Goal: Information Seeking & Learning: Understand process/instructions

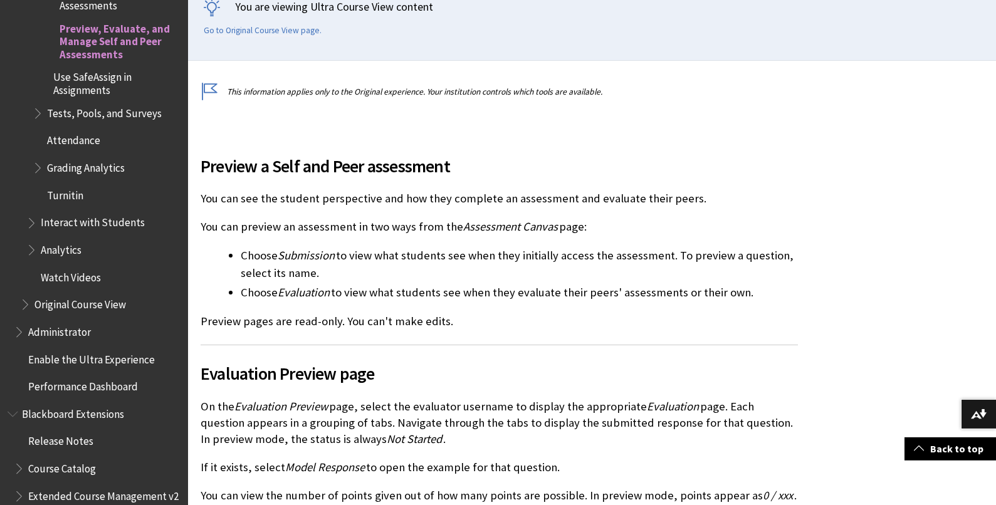
scroll to position [301, 0]
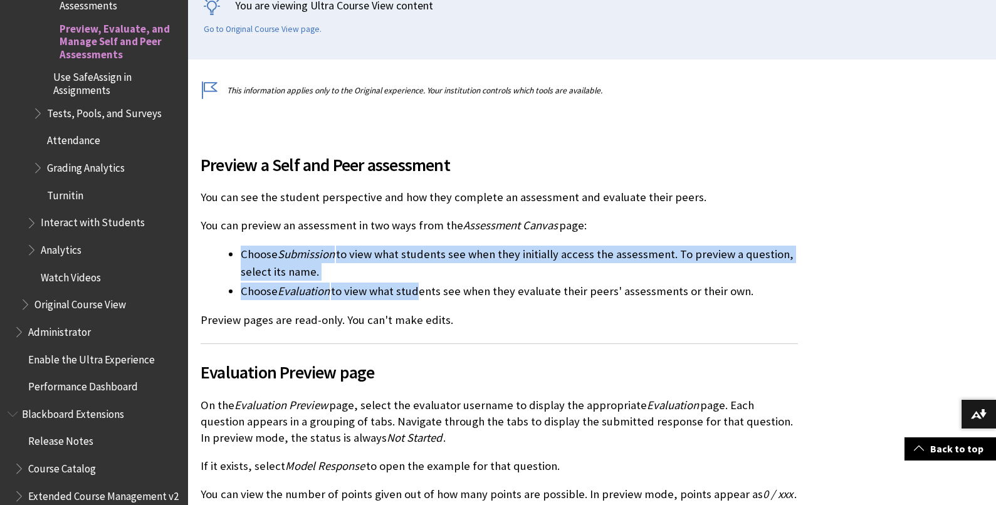
drag, startPoint x: 242, startPoint y: 256, endPoint x: 444, endPoint y: 269, distance: 202.7
click at [414, 288] on ul "Choose Submission to view what students see when they initially access the asse…" at bounding box center [498, 273] width 597 height 55
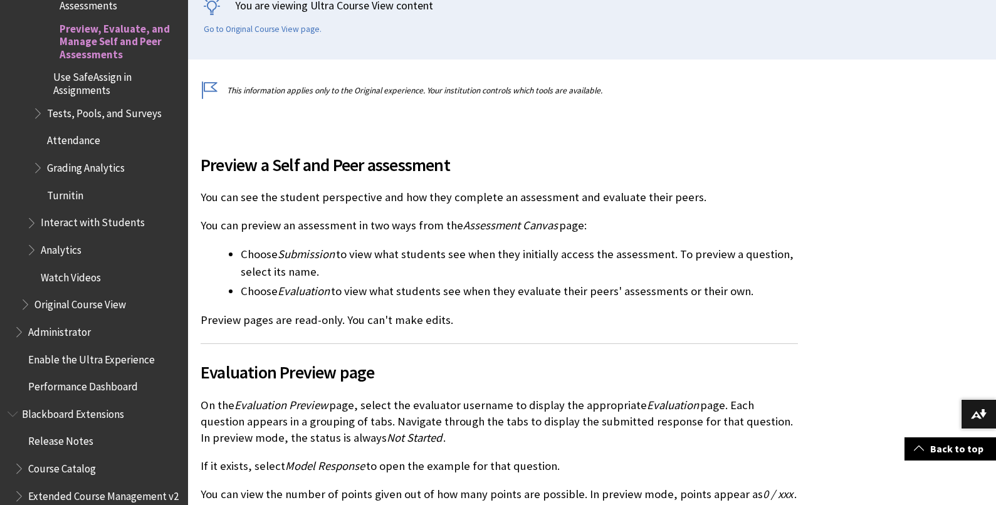
click at [471, 286] on li "Choose Evaluation to view what students see when they evaluate their peers' ass…" at bounding box center [519, 292] width 557 height 18
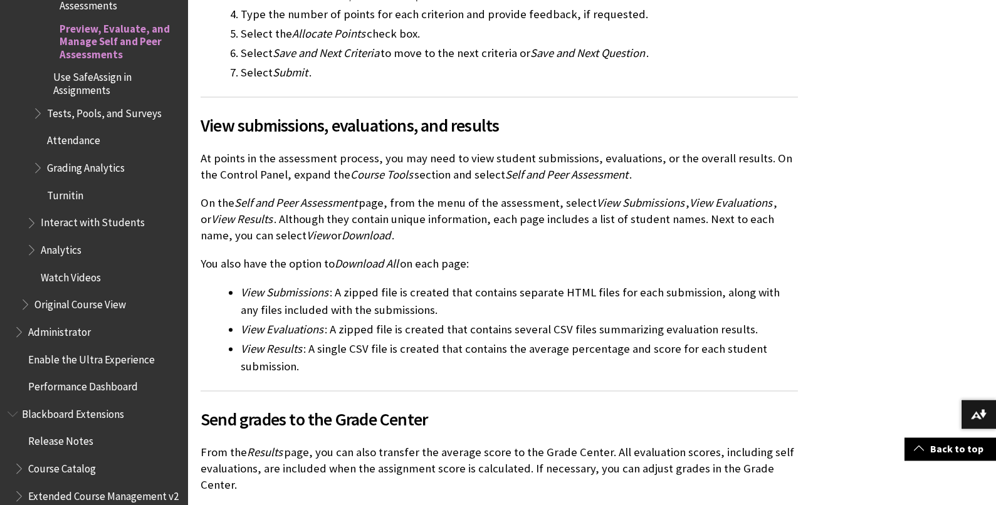
scroll to position [1383, 0]
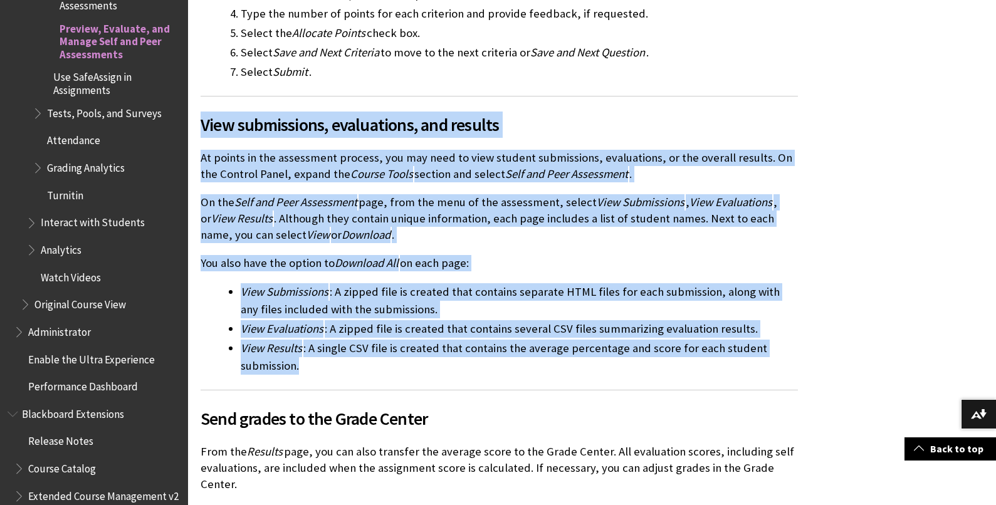
drag, startPoint x: 203, startPoint y: 128, endPoint x: 380, endPoint y: 368, distance: 298.0
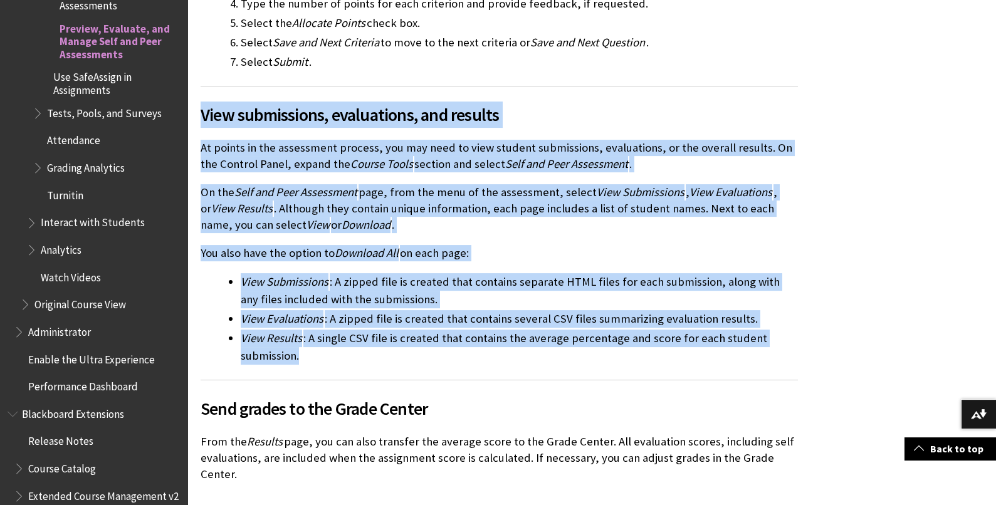
click at [361, 361] on li "View Results : A single CSV file is created that contains the average percentag…" at bounding box center [519, 347] width 557 height 35
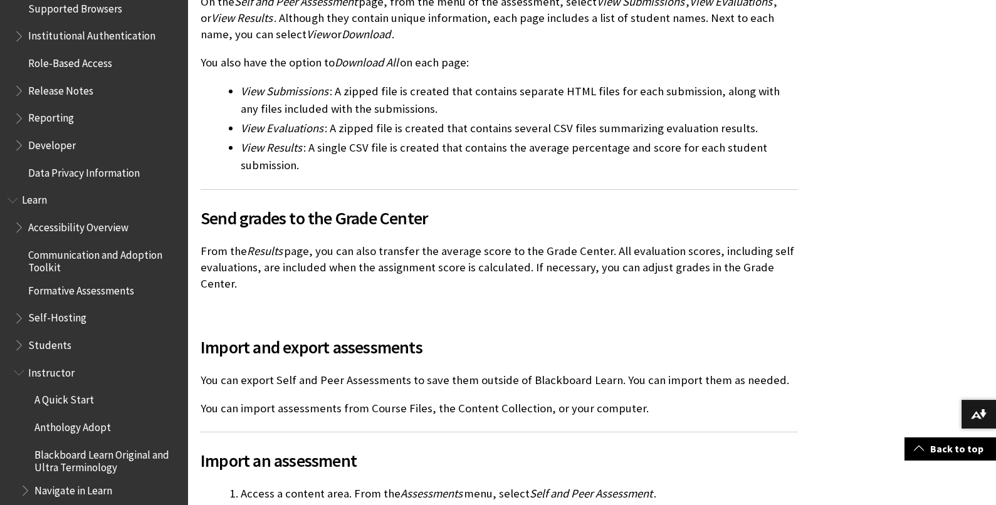
scroll to position [985, 0]
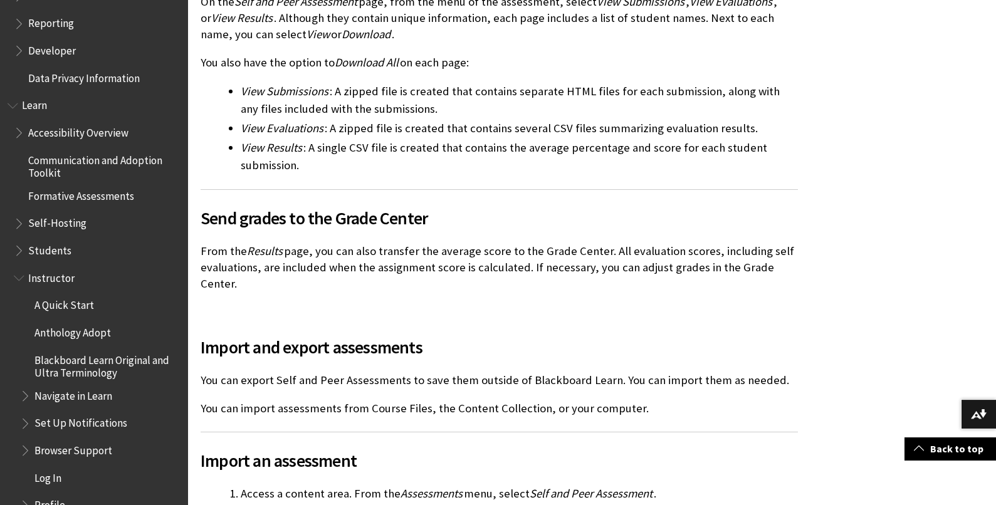
click at [17, 246] on span "Book outline for Blackboard Learn Help" at bounding box center [20, 248] width 13 height 16
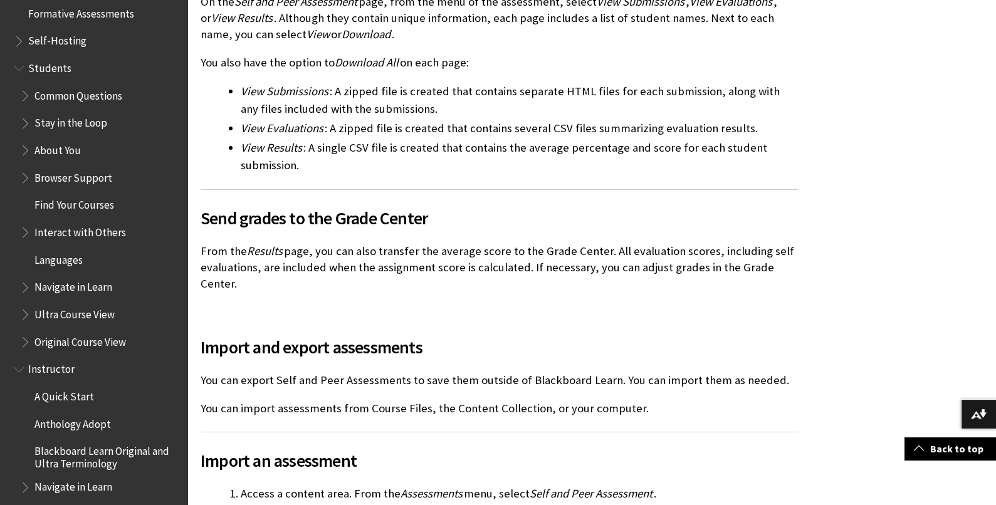
scroll to position [1173, 0]
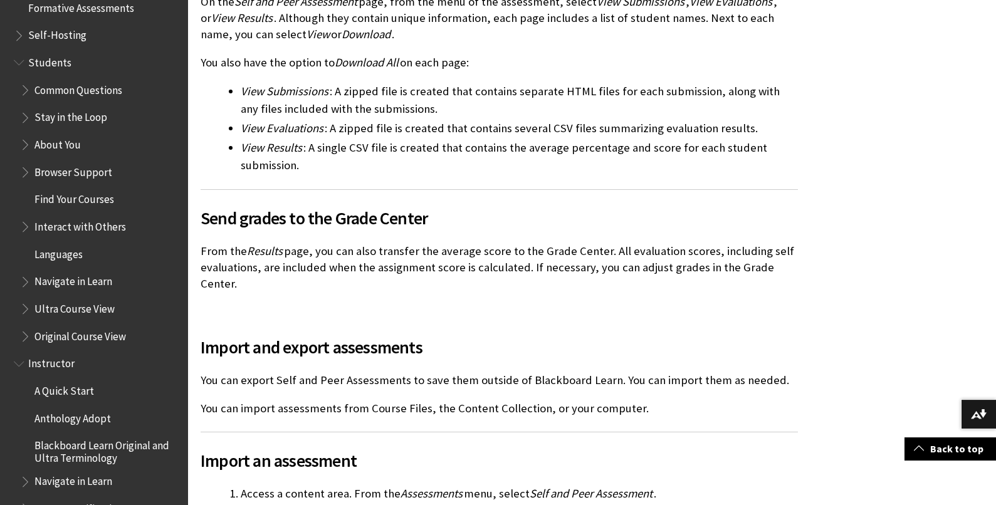
click at [25, 314] on span "Book outline for Blackboard Learn Help" at bounding box center [26, 306] width 13 height 16
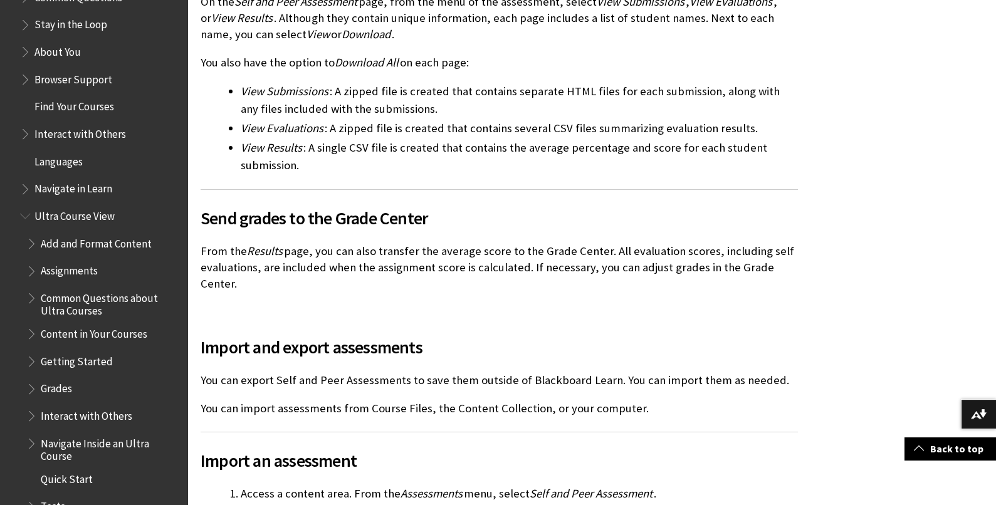
scroll to position [1267, 0]
click at [30, 266] on span "Book outline for Blackboard Learn Help" at bounding box center [32, 267] width 13 height 16
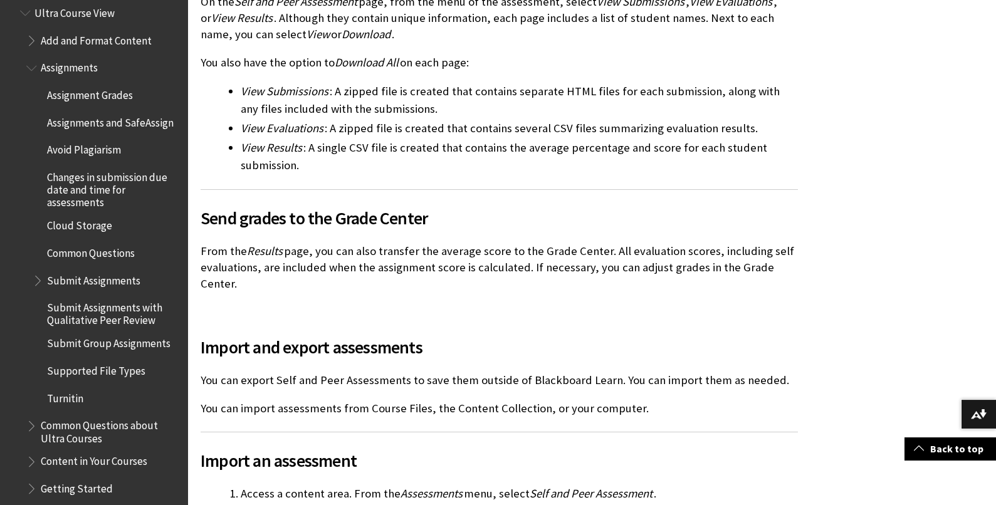
scroll to position [1471, 0]
click at [38, 284] on span "Book outline for Blackboard Learn Help" at bounding box center [39, 276] width 13 height 16
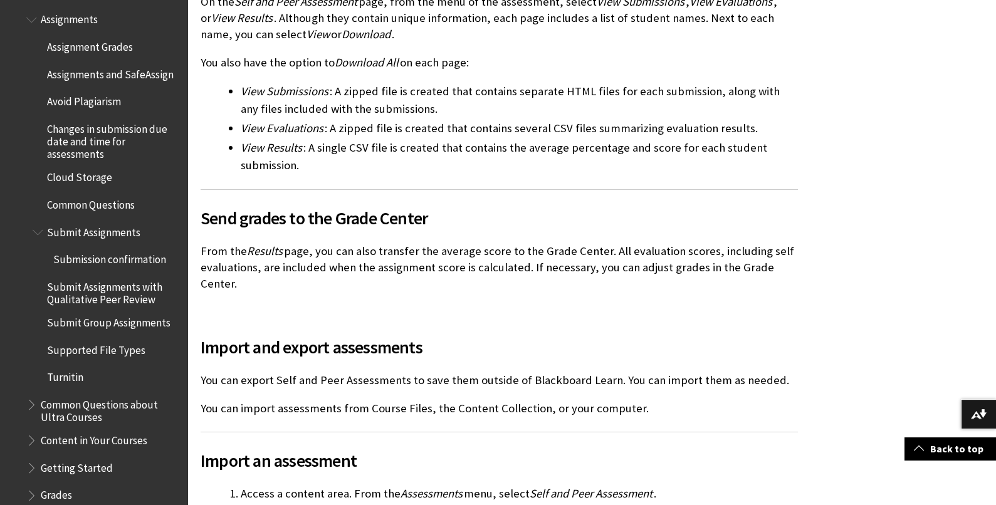
scroll to position [1518, 0]
click at [120, 305] on span "Submit Assignments with Qualitative Peer Review" at bounding box center [113, 290] width 132 height 29
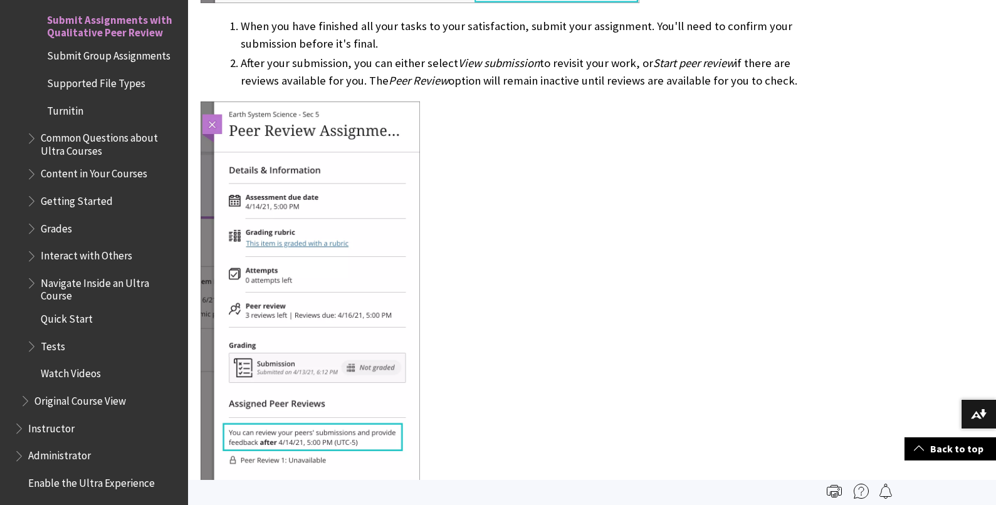
scroll to position [2155, 0]
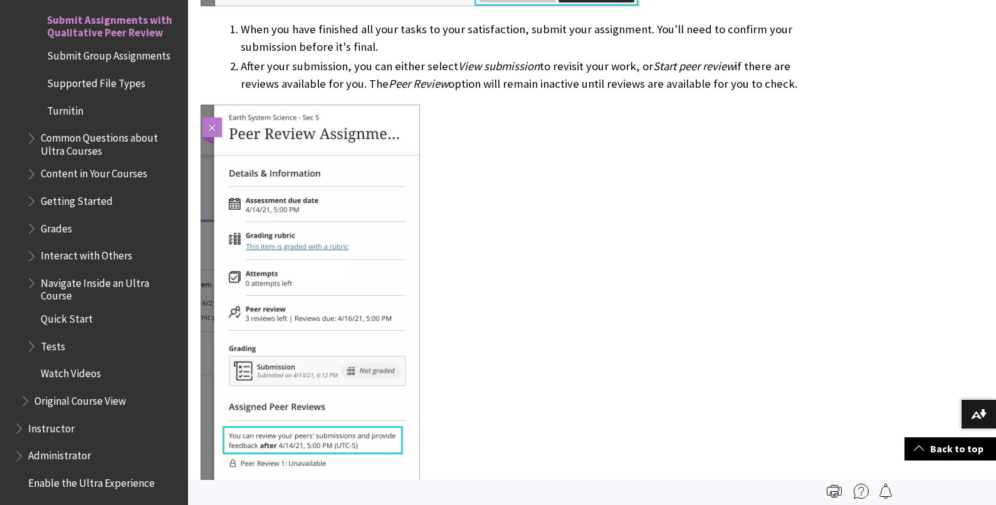
drag, startPoint x: 238, startPoint y: 64, endPoint x: 261, endPoint y: 68, distance: 23.0
click at [261, 68] on li "After your submission, you can either select View submission to revisit your wo…" at bounding box center [519, 75] width 557 height 35
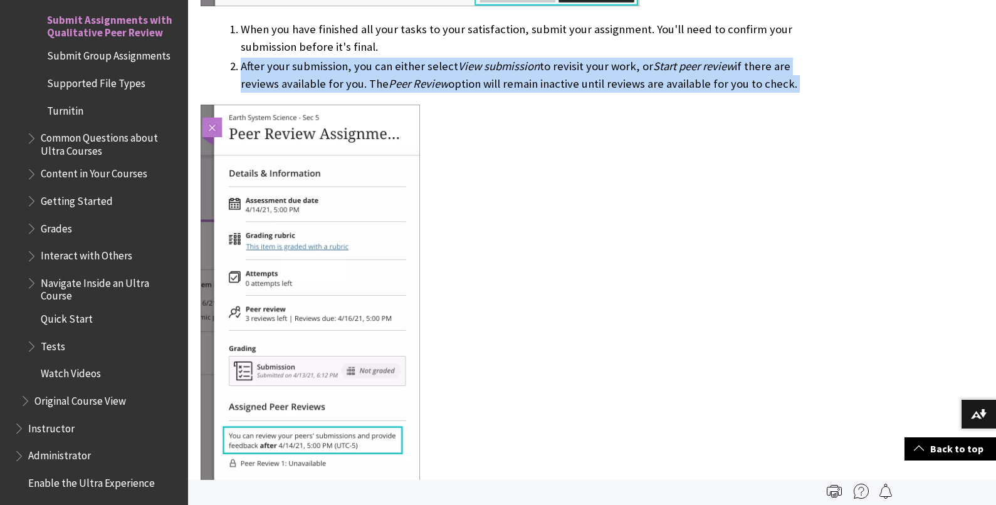
drag, startPoint x: 241, startPoint y: 68, endPoint x: 724, endPoint y: 100, distance: 483.5
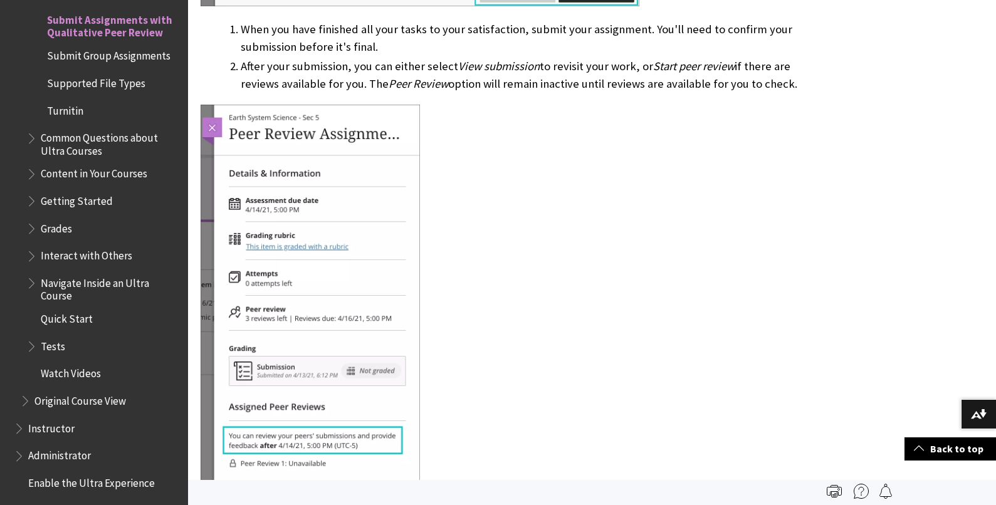
click at [716, 118] on div at bounding box center [498, 358] width 597 height 507
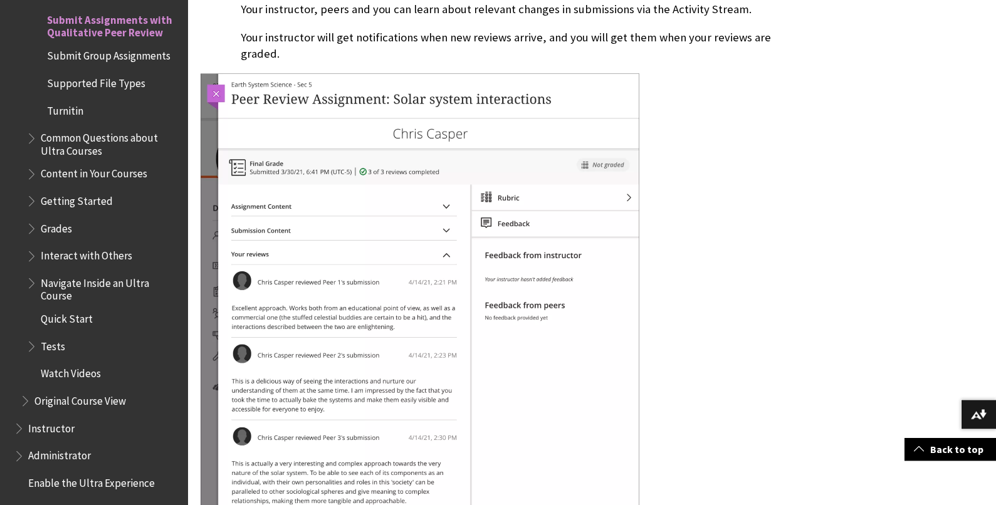
scroll to position [4320, 0]
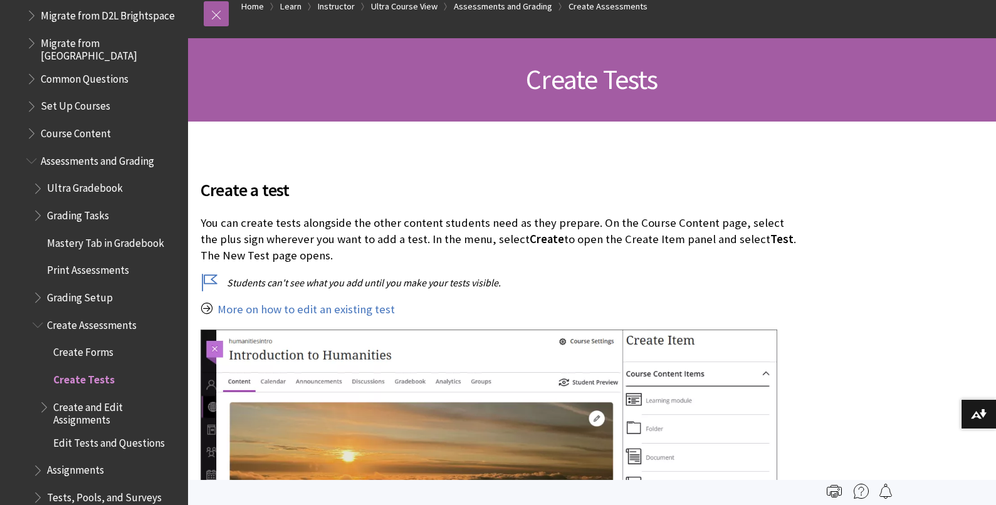
scroll to position [1614, 0]
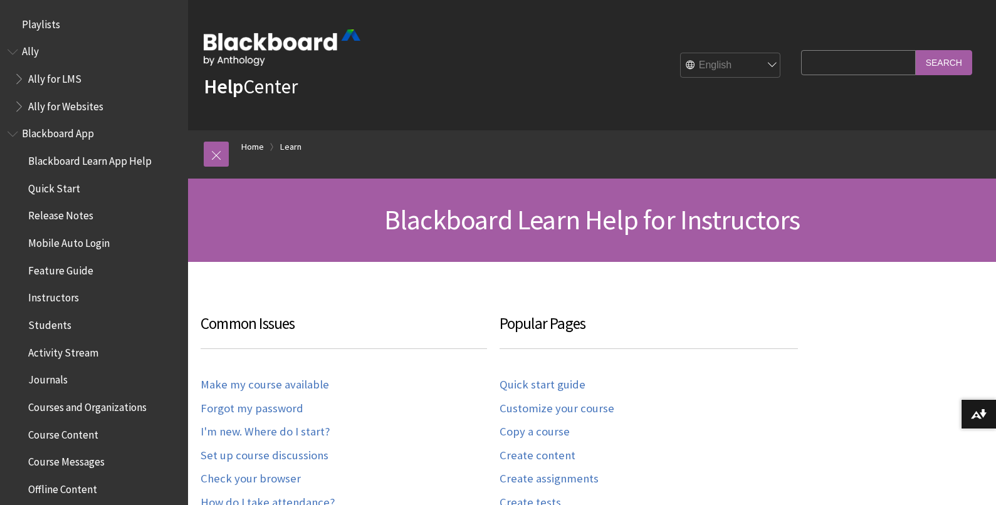
scroll to position [1234, 0]
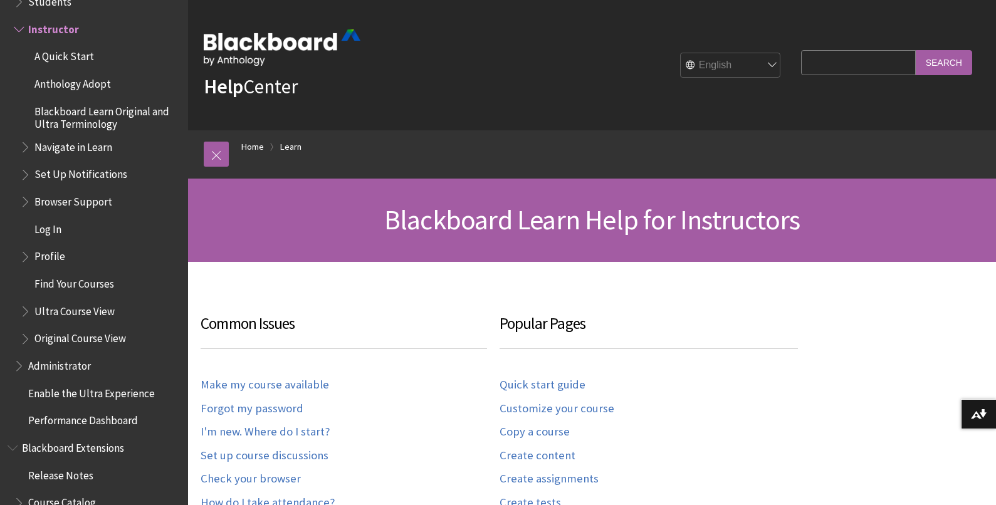
click at [68, 304] on span "Ultra Course View" at bounding box center [74, 309] width 80 height 17
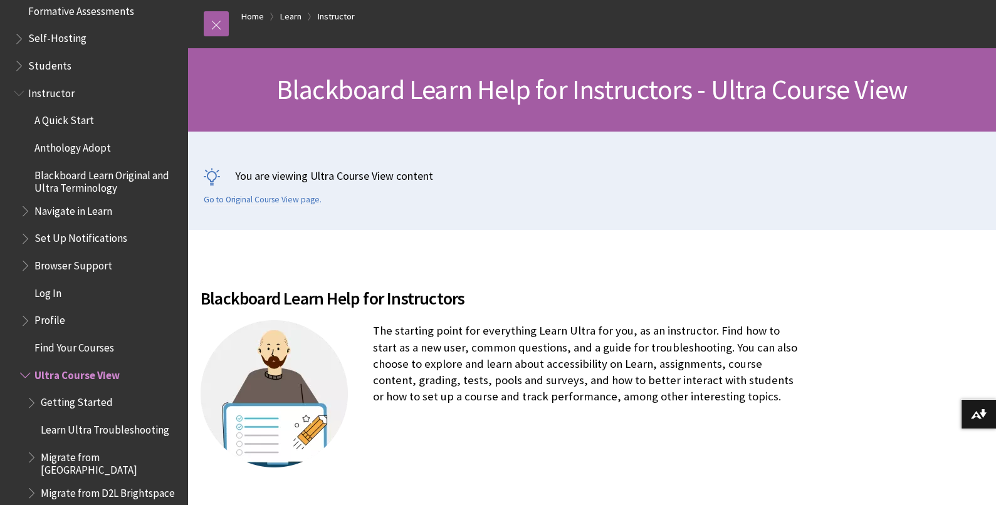
scroll to position [953, 0]
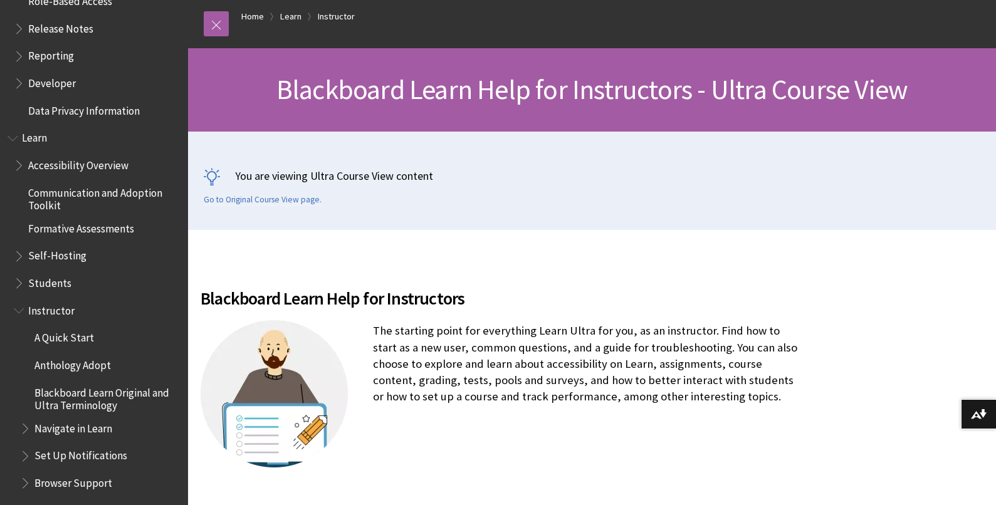
click at [17, 281] on span "Book outline for Blackboard Learn Help" at bounding box center [20, 281] width 13 height 16
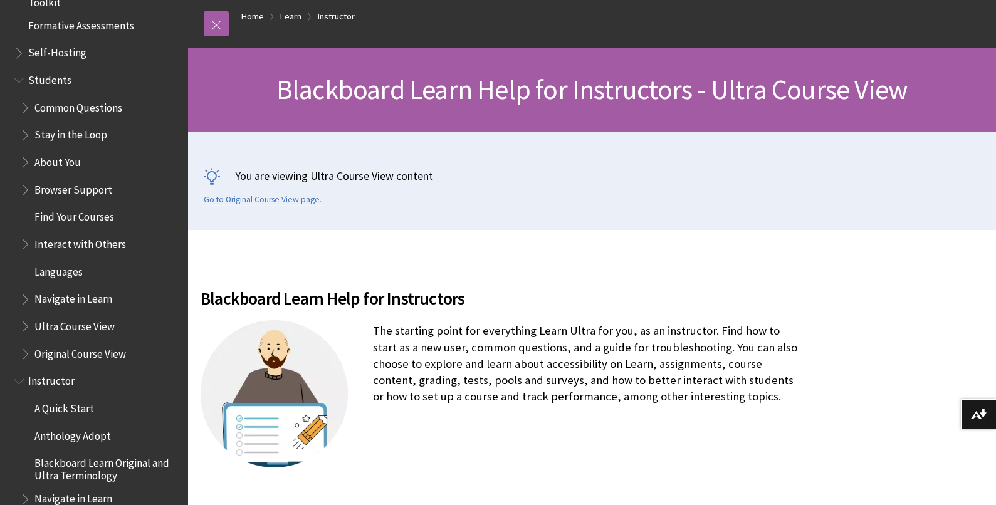
scroll to position [1188, 0]
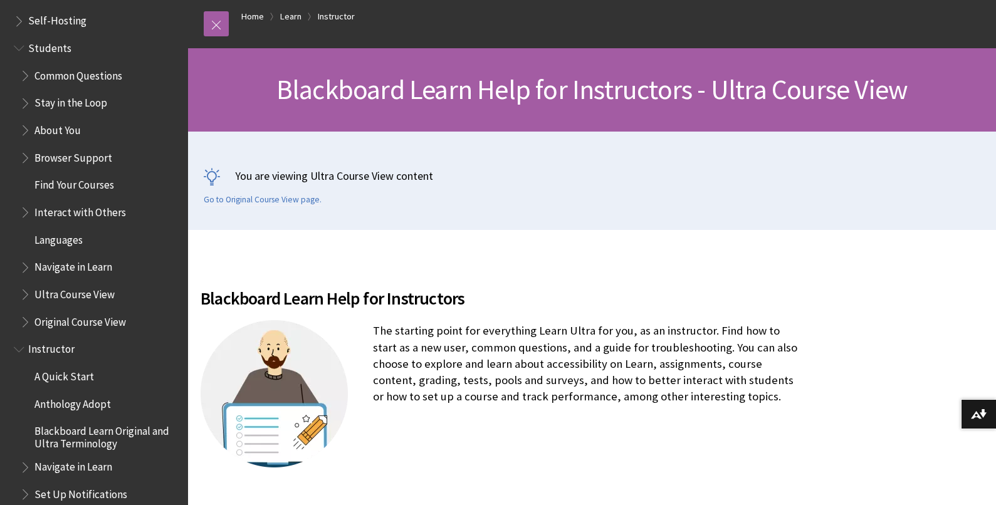
click at [25, 294] on span "Book outline for Blackboard Learn Help" at bounding box center [26, 292] width 13 height 16
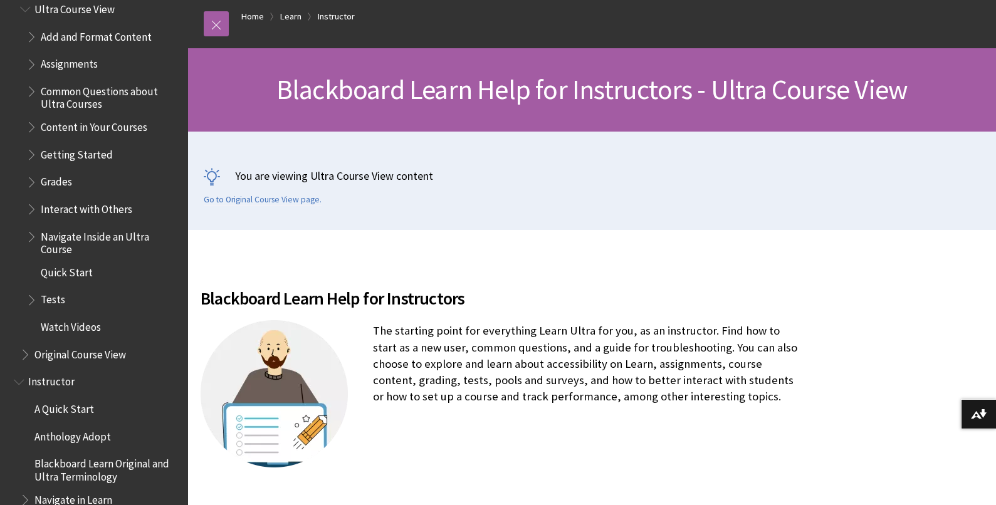
scroll to position [1470, 0]
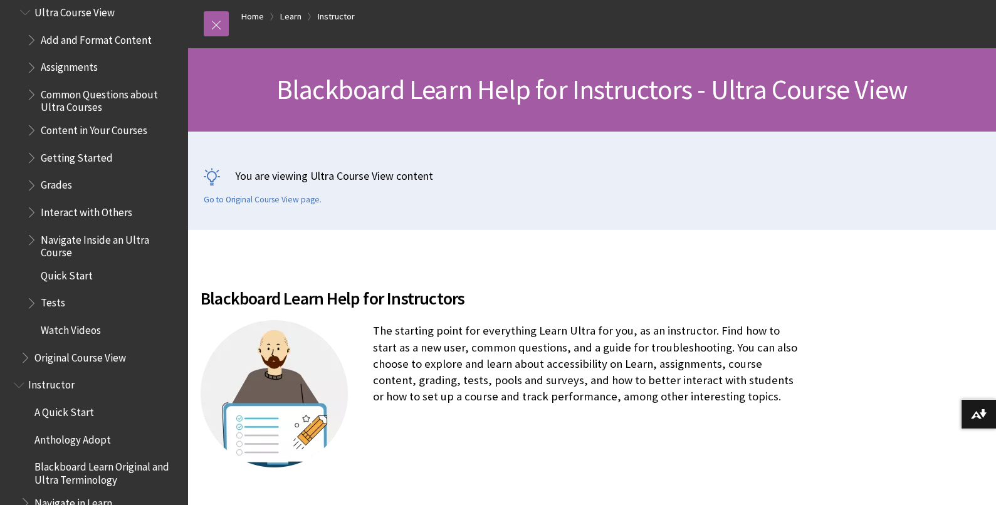
click at [31, 65] on span "Book outline for Blackboard Learn Help" at bounding box center [32, 65] width 13 height 16
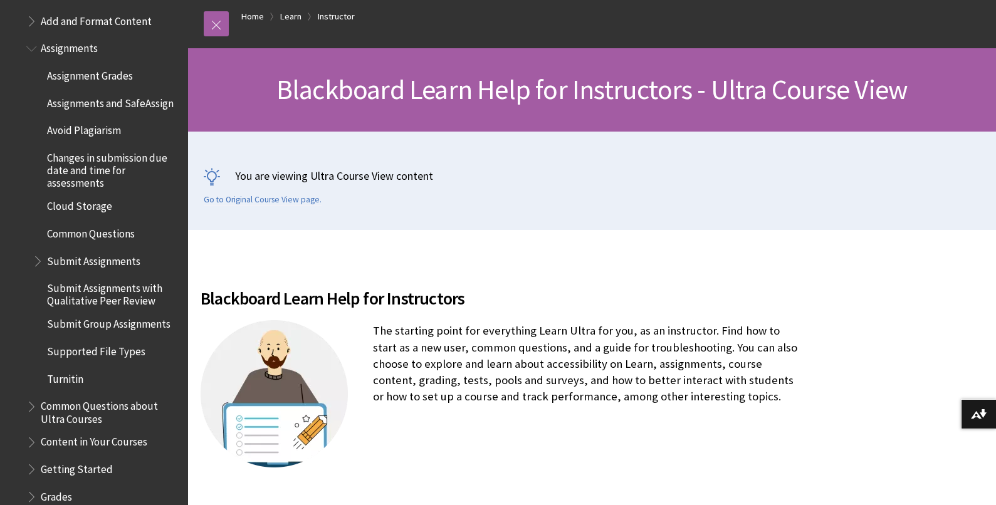
scroll to position [1501, 0]
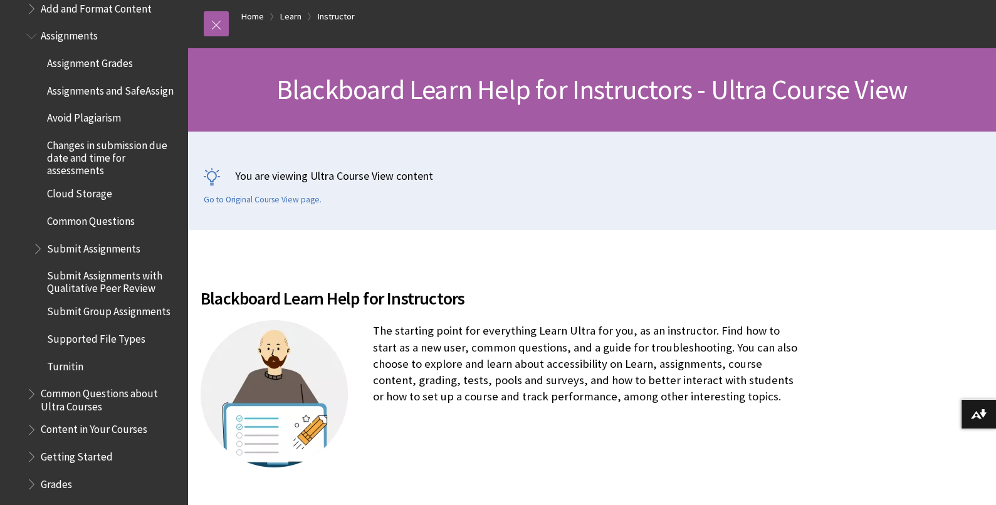
click at [75, 294] on span "Submit Assignments with Qualitative Peer Review" at bounding box center [113, 279] width 132 height 29
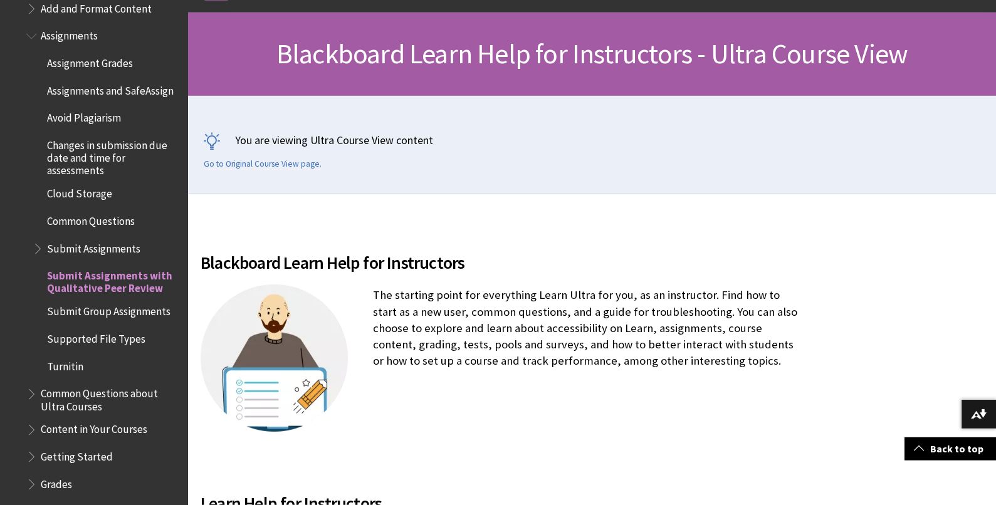
scroll to position [170, 0]
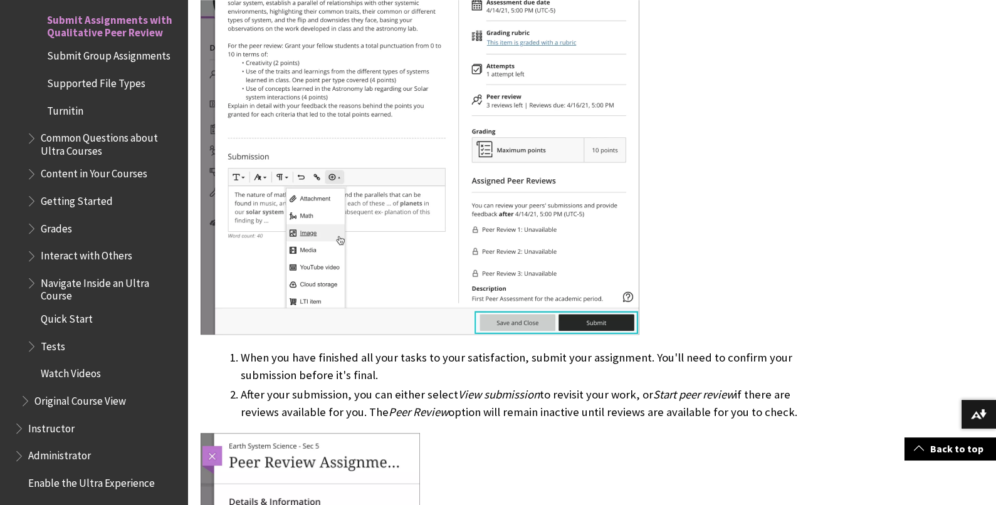
scroll to position [1895, 0]
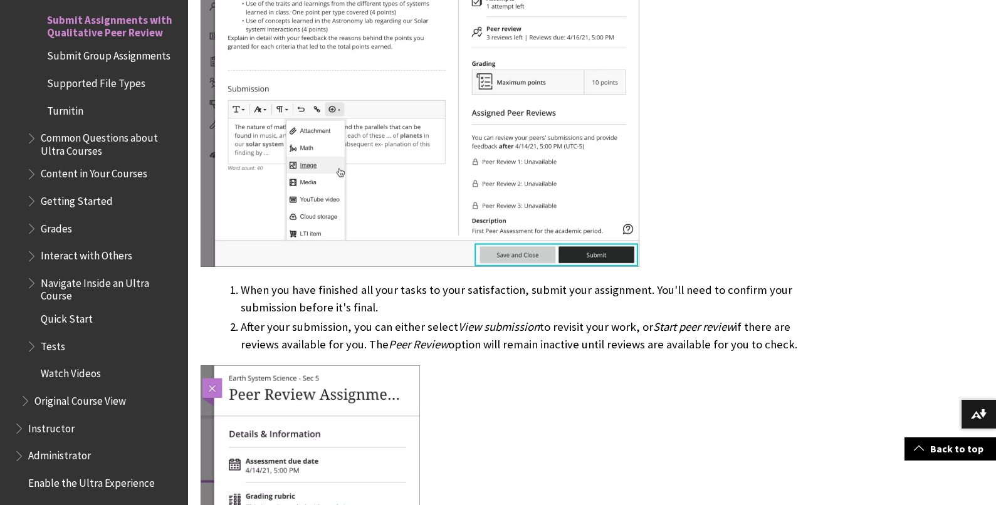
drag, startPoint x: 240, startPoint y: 288, endPoint x: 275, endPoint y: 370, distance: 88.7
drag, startPoint x: 791, startPoint y: 346, endPoint x: 231, endPoint y: 296, distance: 561.6
click at [231, 296] on ol "When you have finished all your tasks to your satisfaction, submit your assignm…" at bounding box center [498, 317] width 597 height 72
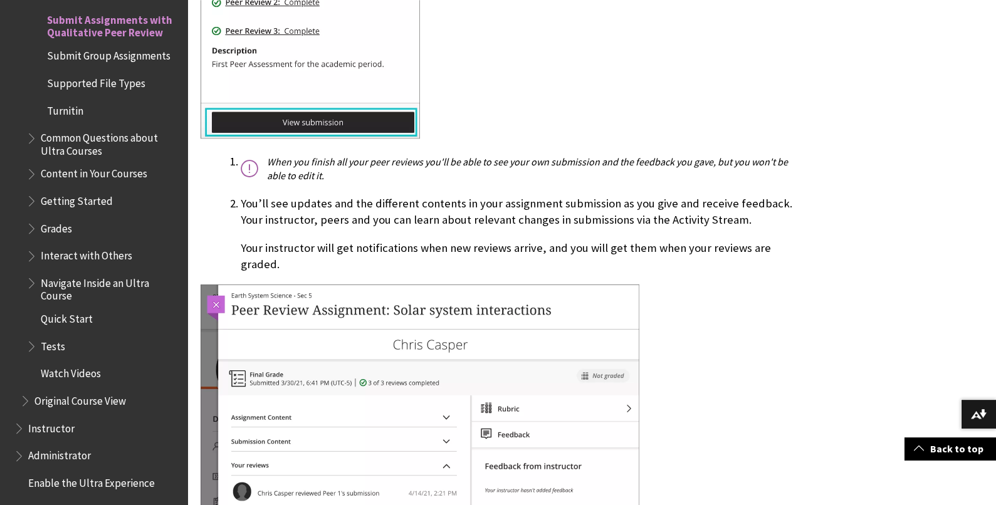
scroll to position [4110, 0]
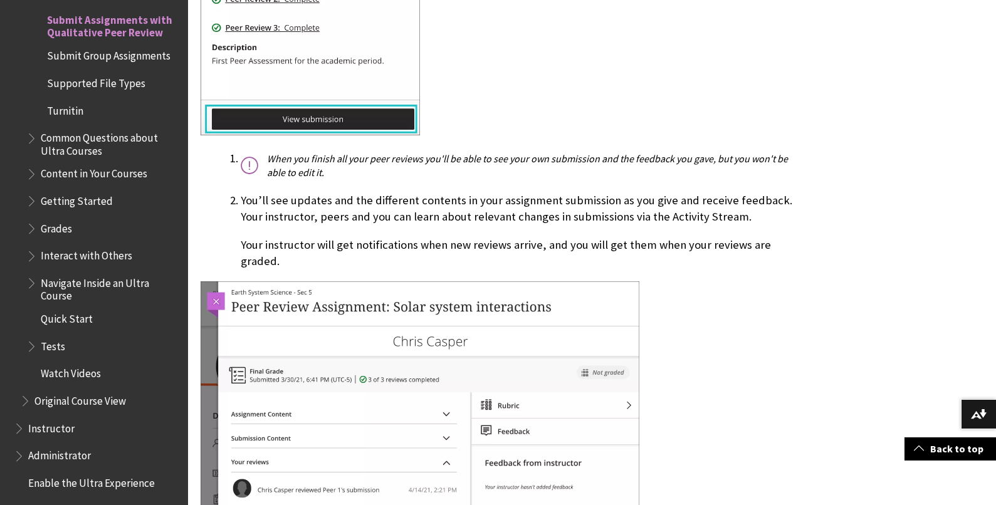
drag, startPoint x: 237, startPoint y: 197, endPoint x: 240, endPoint y: 279, distance: 82.7
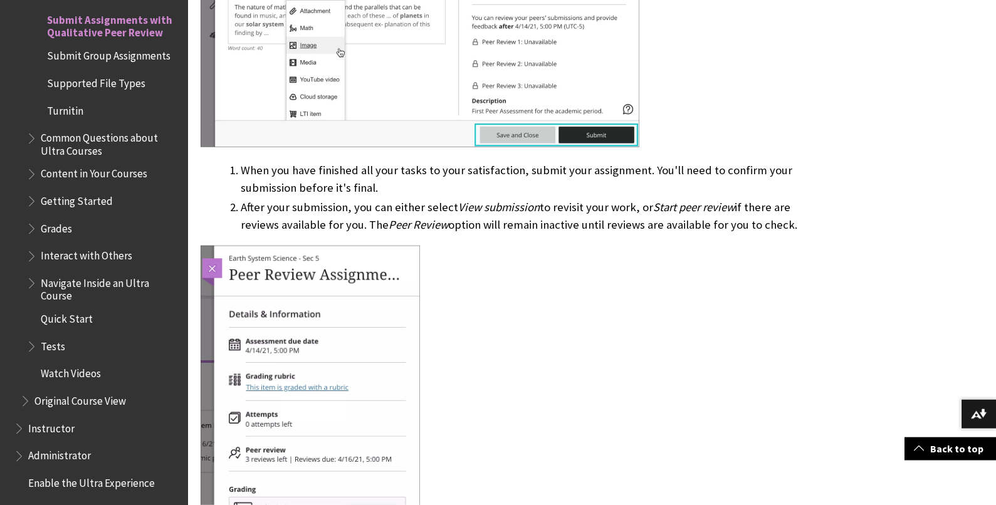
scroll to position [2015, 0]
click at [464, 209] on span "View submission" at bounding box center [498, 206] width 81 height 14
drag, startPoint x: 242, startPoint y: 172, endPoint x: 808, endPoint y: 223, distance: 567.4
